Goal: Navigation & Orientation: Find specific page/section

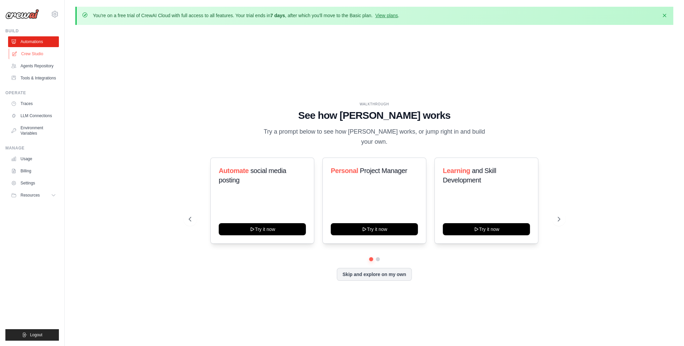
click at [44, 53] on link "Crew Studio" at bounding box center [34, 53] width 51 height 11
click at [43, 63] on link "Agents Repository" at bounding box center [34, 66] width 51 height 11
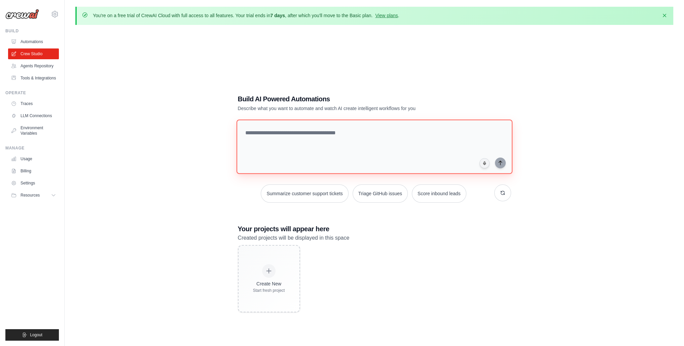
click at [370, 144] on textarea at bounding box center [374, 146] width 276 height 54
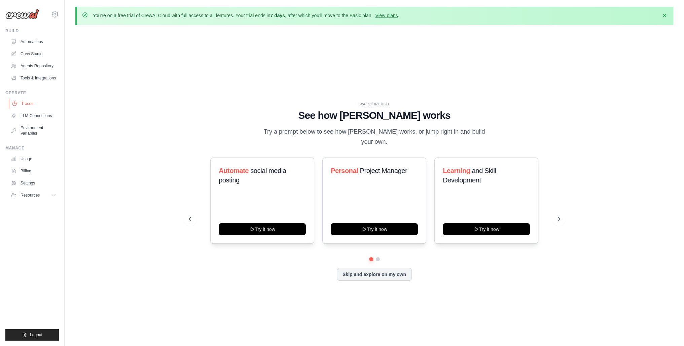
click at [24, 108] on link "Traces" at bounding box center [34, 103] width 51 height 11
